Goal: Task Accomplishment & Management: Use online tool/utility

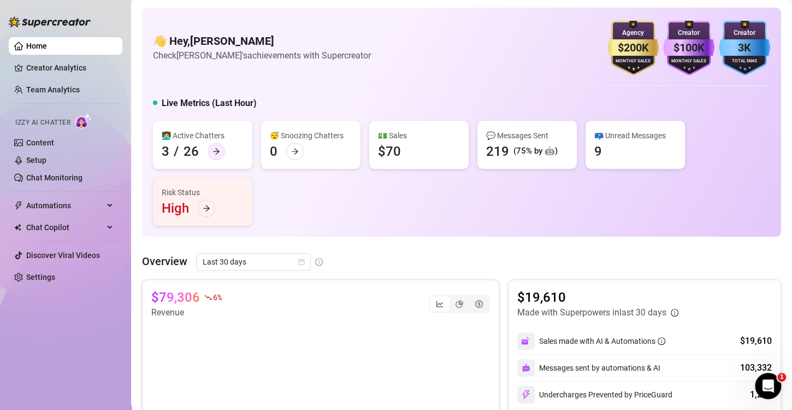
click at [215, 150] on icon "arrow-right" at bounding box center [217, 152] width 8 height 8
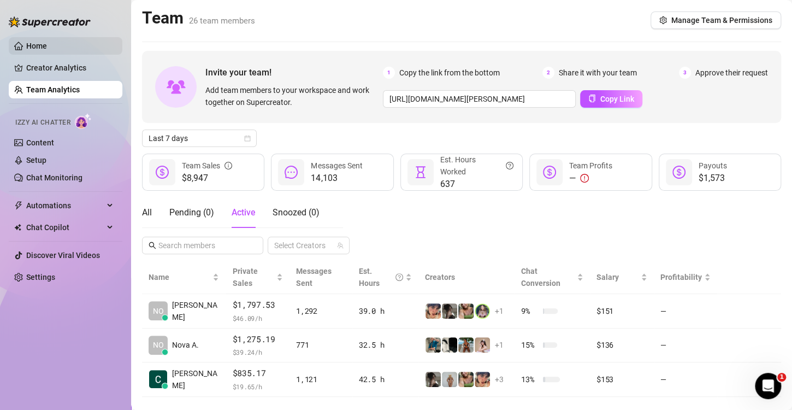
click at [47, 46] on link "Home" at bounding box center [36, 46] width 21 height 9
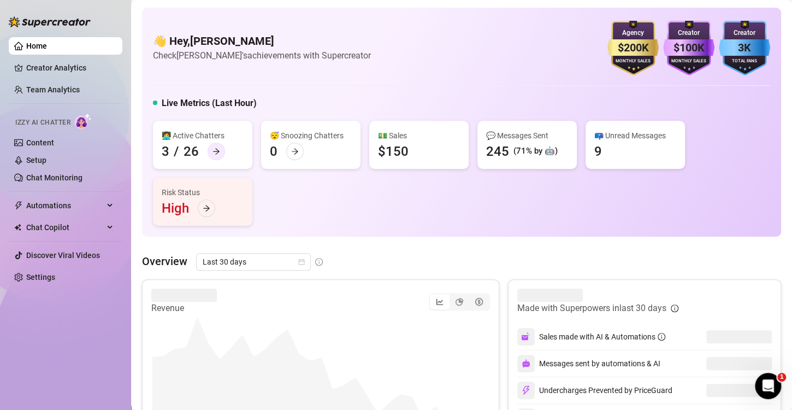
click at [213, 153] on icon "arrow-right" at bounding box center [217, 152] width 8 height 8
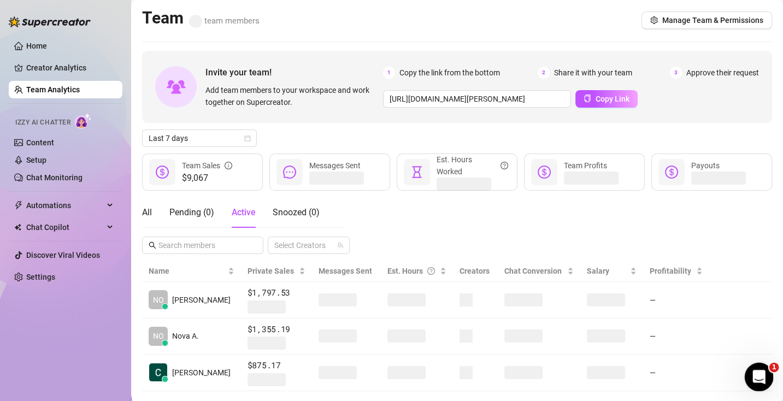
click at [748, 365] on body "Home Creator Analytics Team Analytics Izzy AI Chatter Content Setup Chat Monito…" at bounding box center [391, 200] width 783 height 401
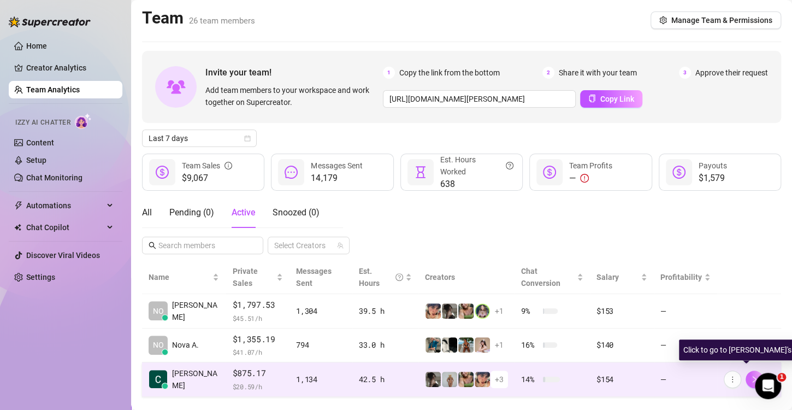
click at [751, 375] on icon "right" at bounding box center [755, 379] width 8 height 8
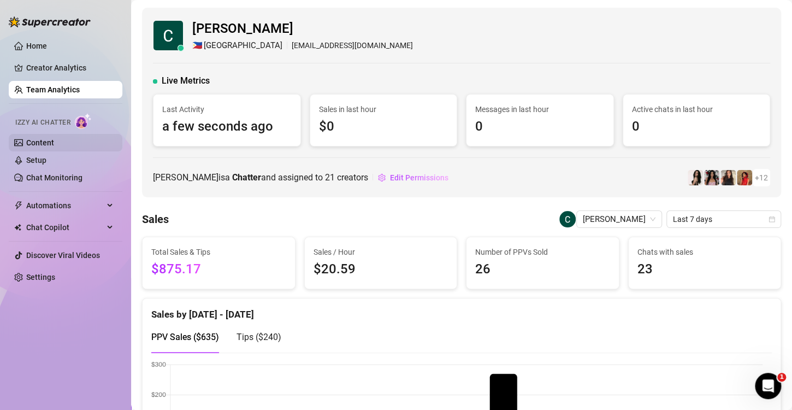
click at [46, 159] on link "Setup" at bounding box center [36, 160] width 20 height 9
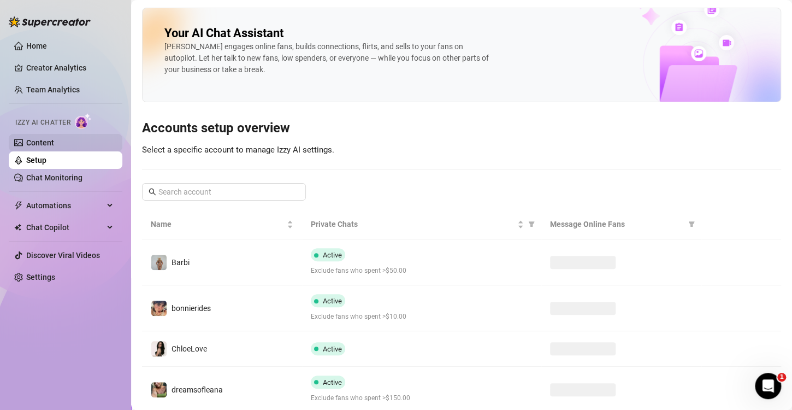
click at [50, 143] on link "Content" at bounding box center [40, 142] width 28 height 9
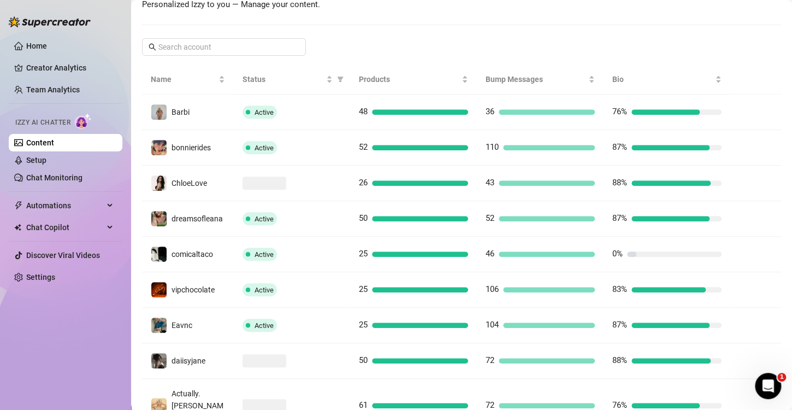
scroll to position [272, 0]
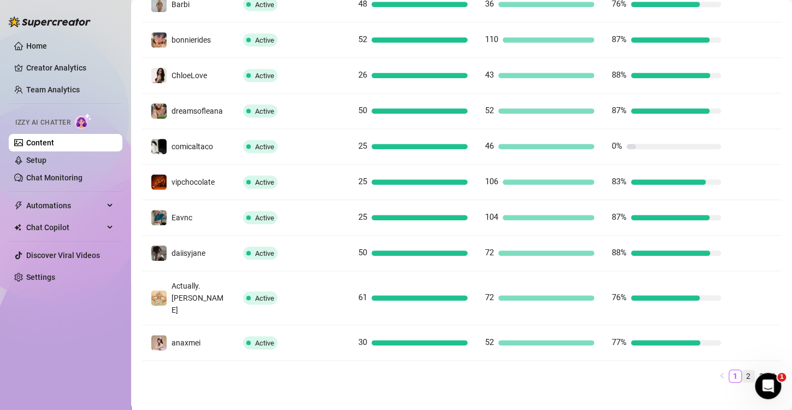
click at [743, 370] on link "2" at bounding box center [749, 376] width 12 height 12
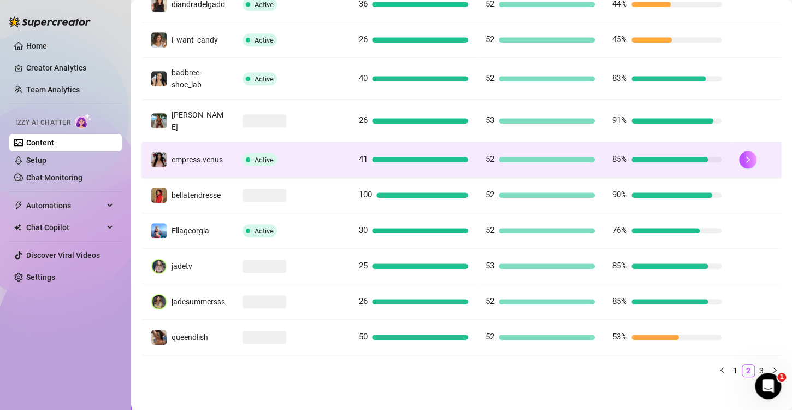
scroll to position [217, 0]
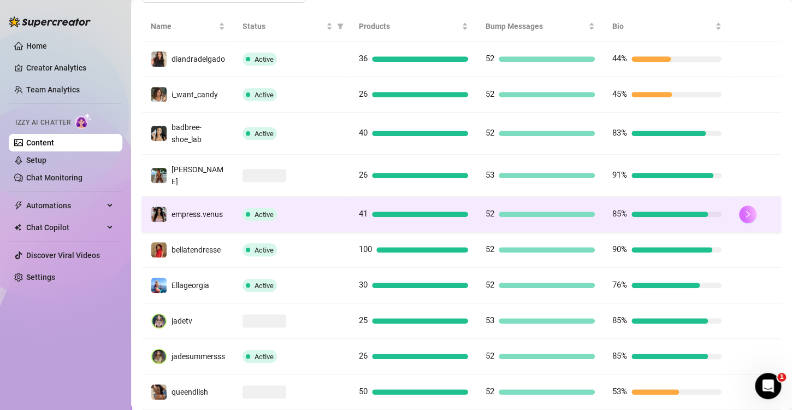
click at [746, 217] on icon "right" at bounding box center [748, 214] width 4 height 7
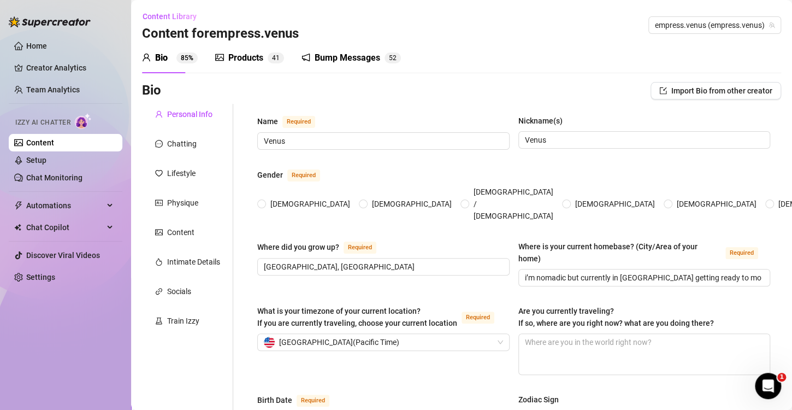
click at [225, 59] on div "Products 4 1" at bounding box center [249, 57] width 69 height 13
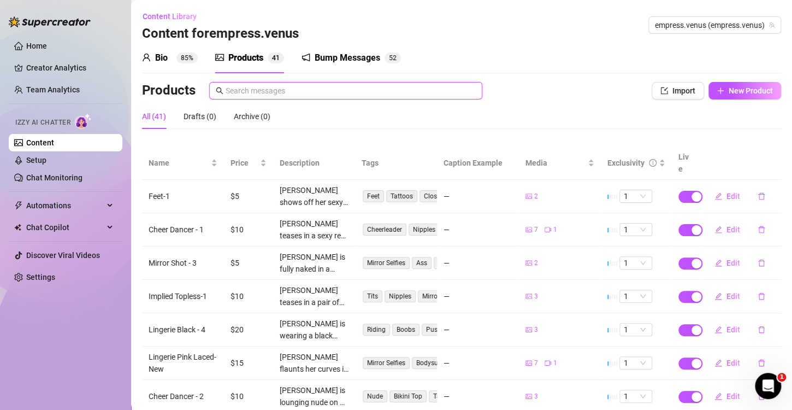
click at [280, 95] on input "text" at bounding box center [351, 91] width 250 height 12
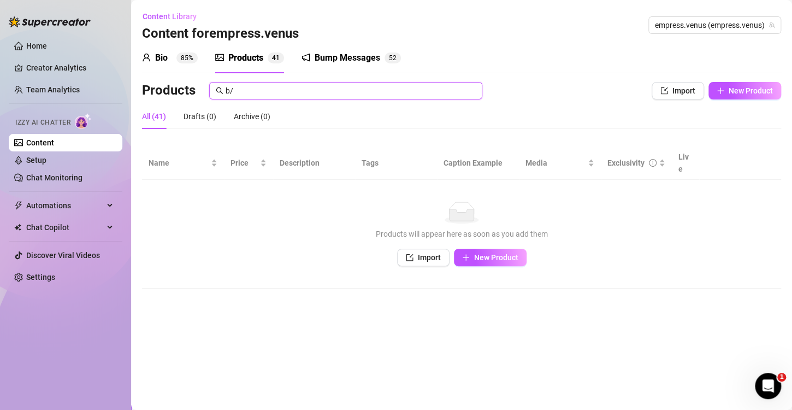
type input "b"
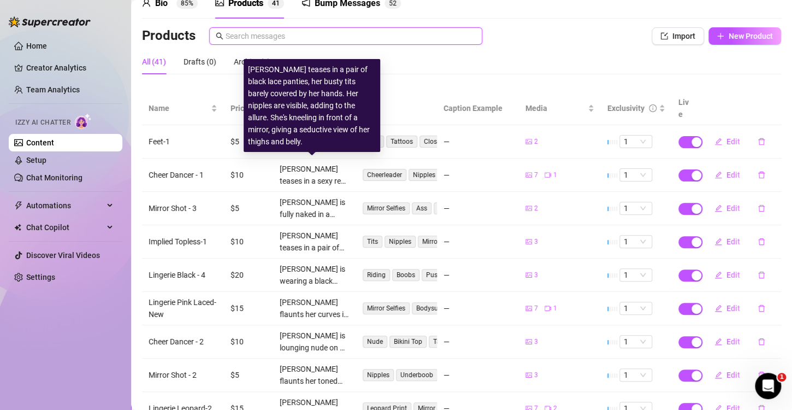
scroll to position [153, 0]
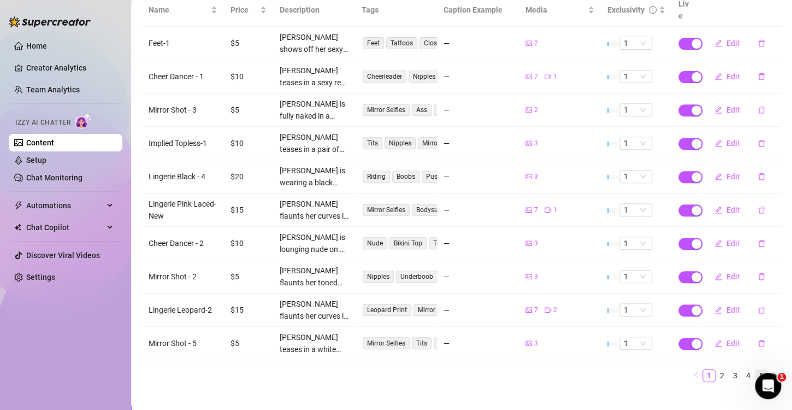
click at [756, 369] on link "5" at bounding box center [762, 375] width 12 height 12
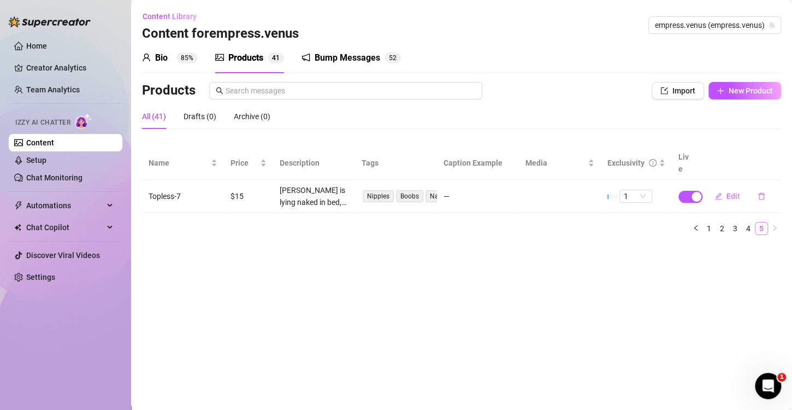
scroll to position [0, 0]
click at [748, 222] on link "4" at bounding box center [749, 228] width 12 height 12
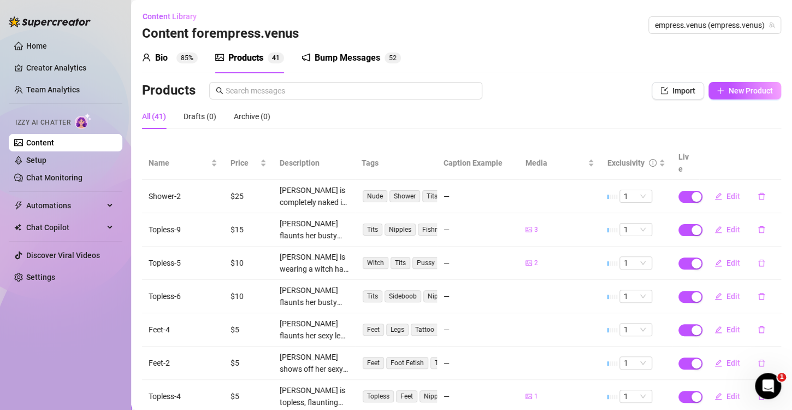
scroll to position [153, 0]
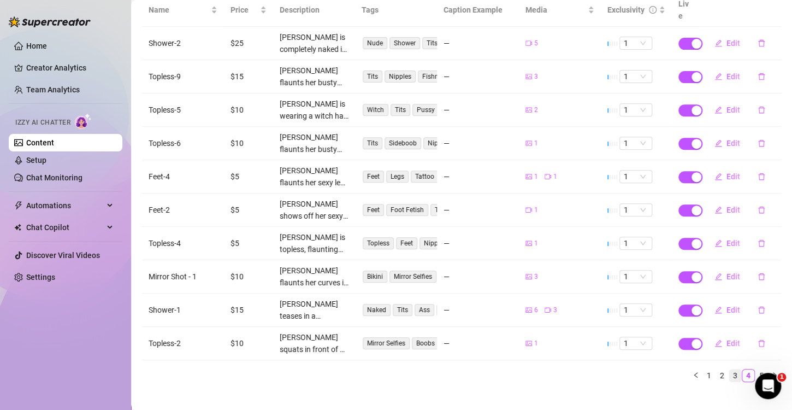
click at [731, 369] on link "3" at bounding box center [735, 375] width 12 height 12
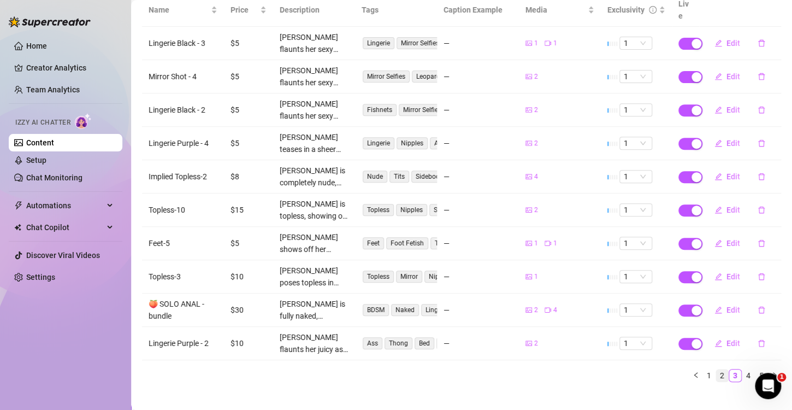
click at [716, 369] on link "2" at bounding box center [722, 375] width 12 height 12
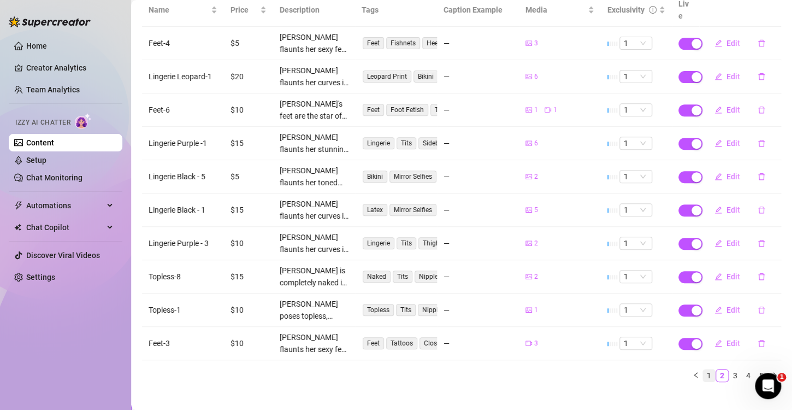
click at [703, 369] on link "1" at bounding box center [709, 375] width 12 height 12
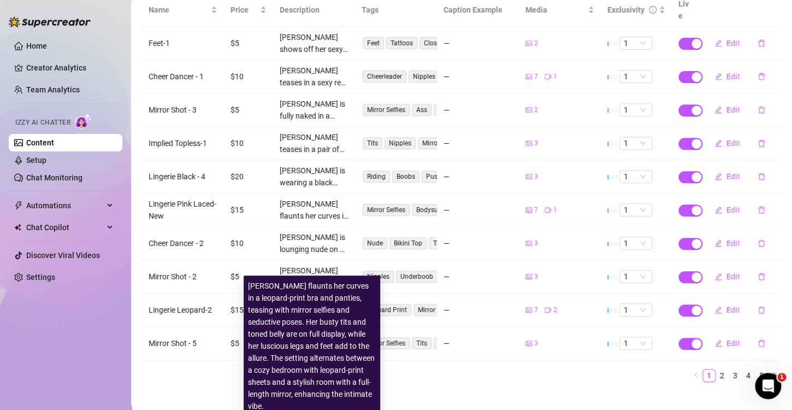
scroll to position [0, 0]
